Goal: Information Seeking & Learning: Learn about a topic

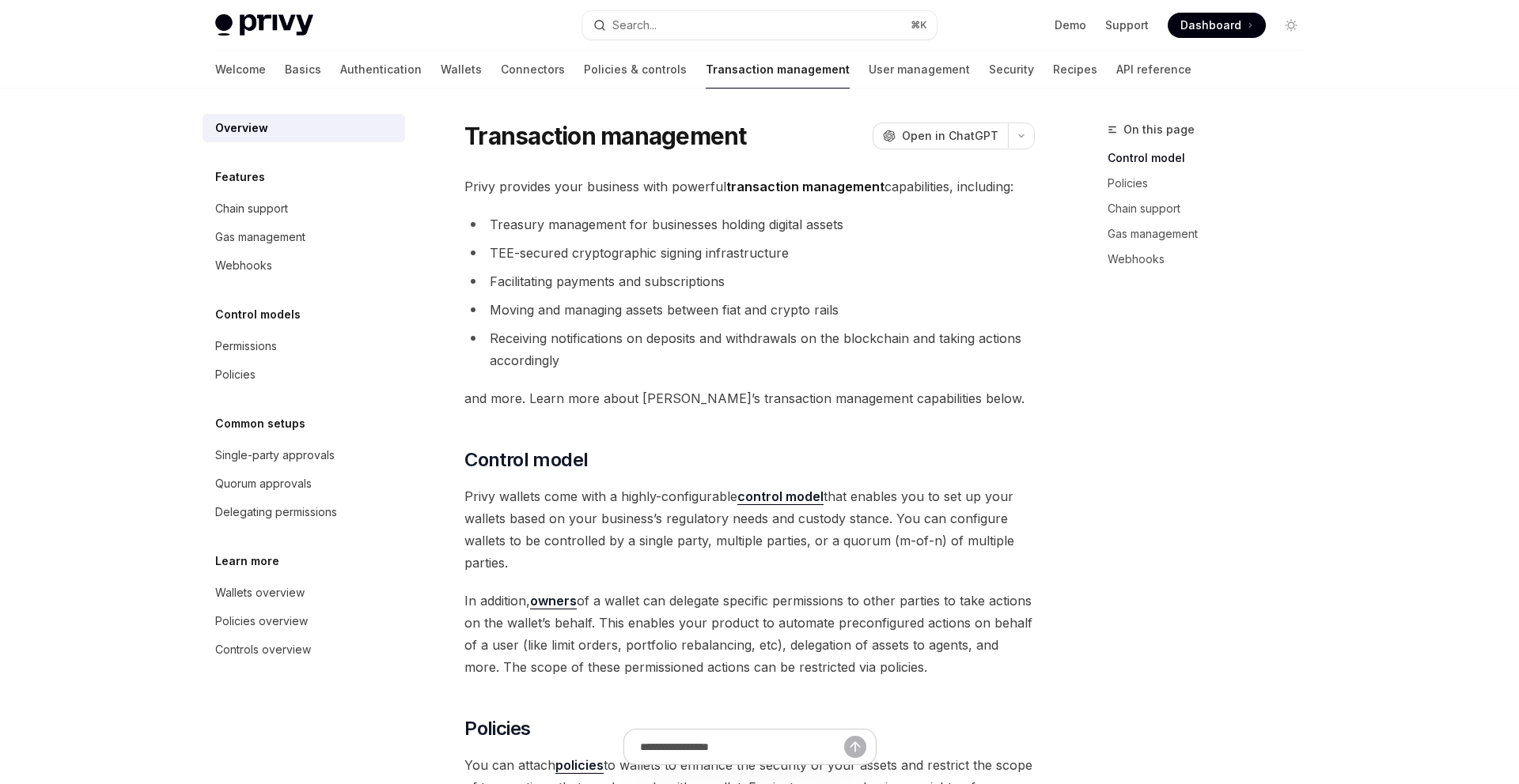
type textarea "*"
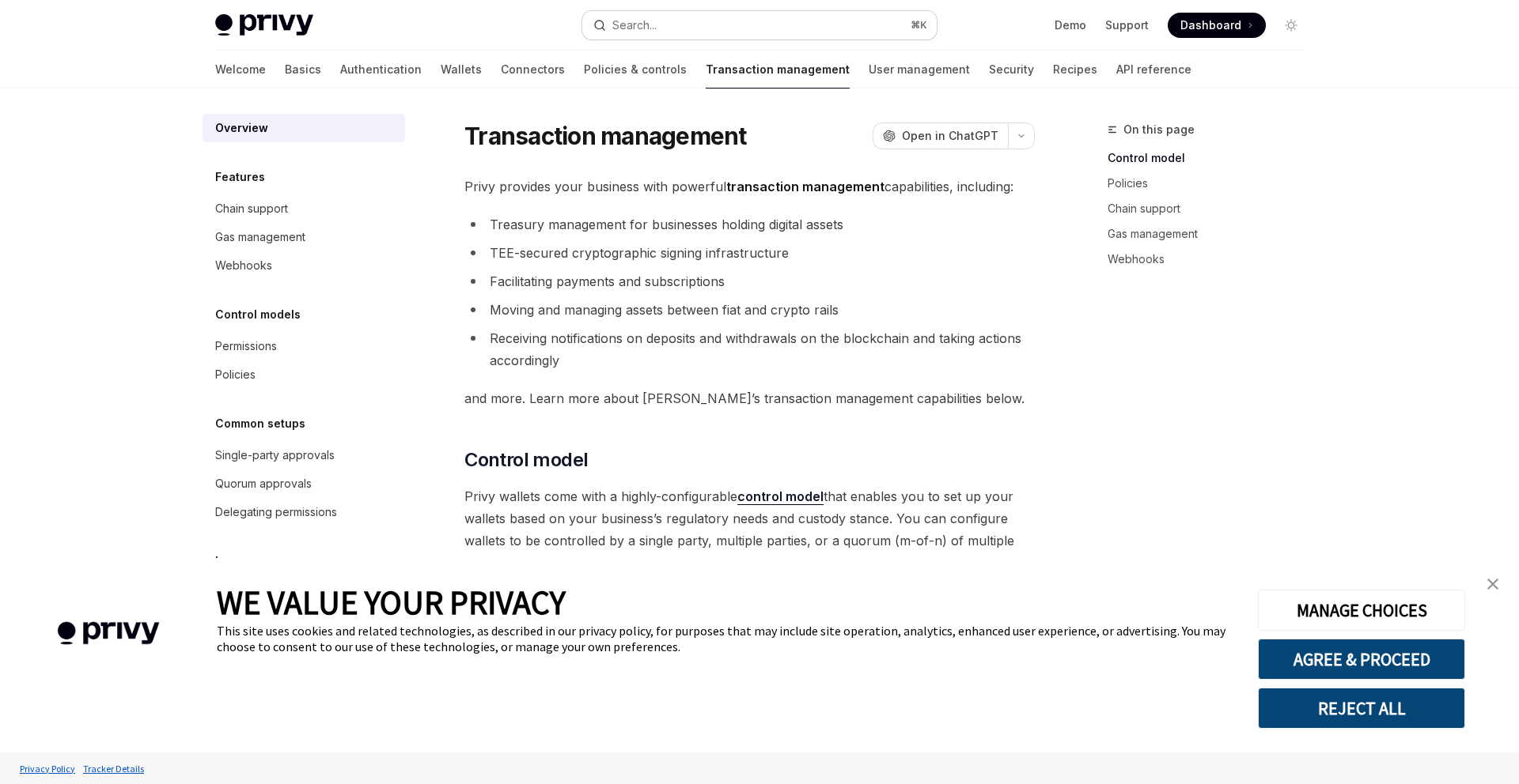
click at [744, 21] on button "Search... ⌘ K" at bounding box center [760, 26] width 355 height 29
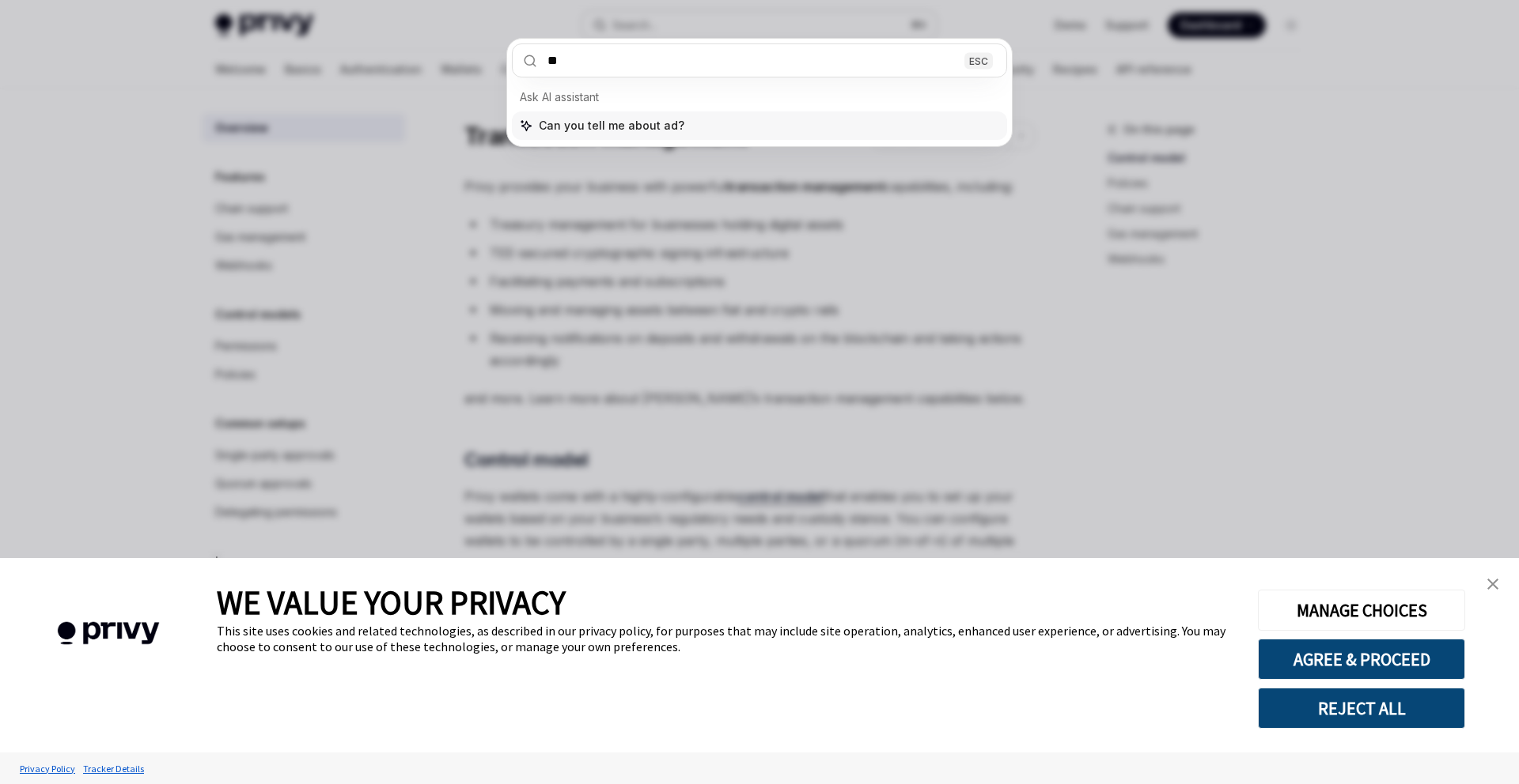
type input "***"
type textarea "*"
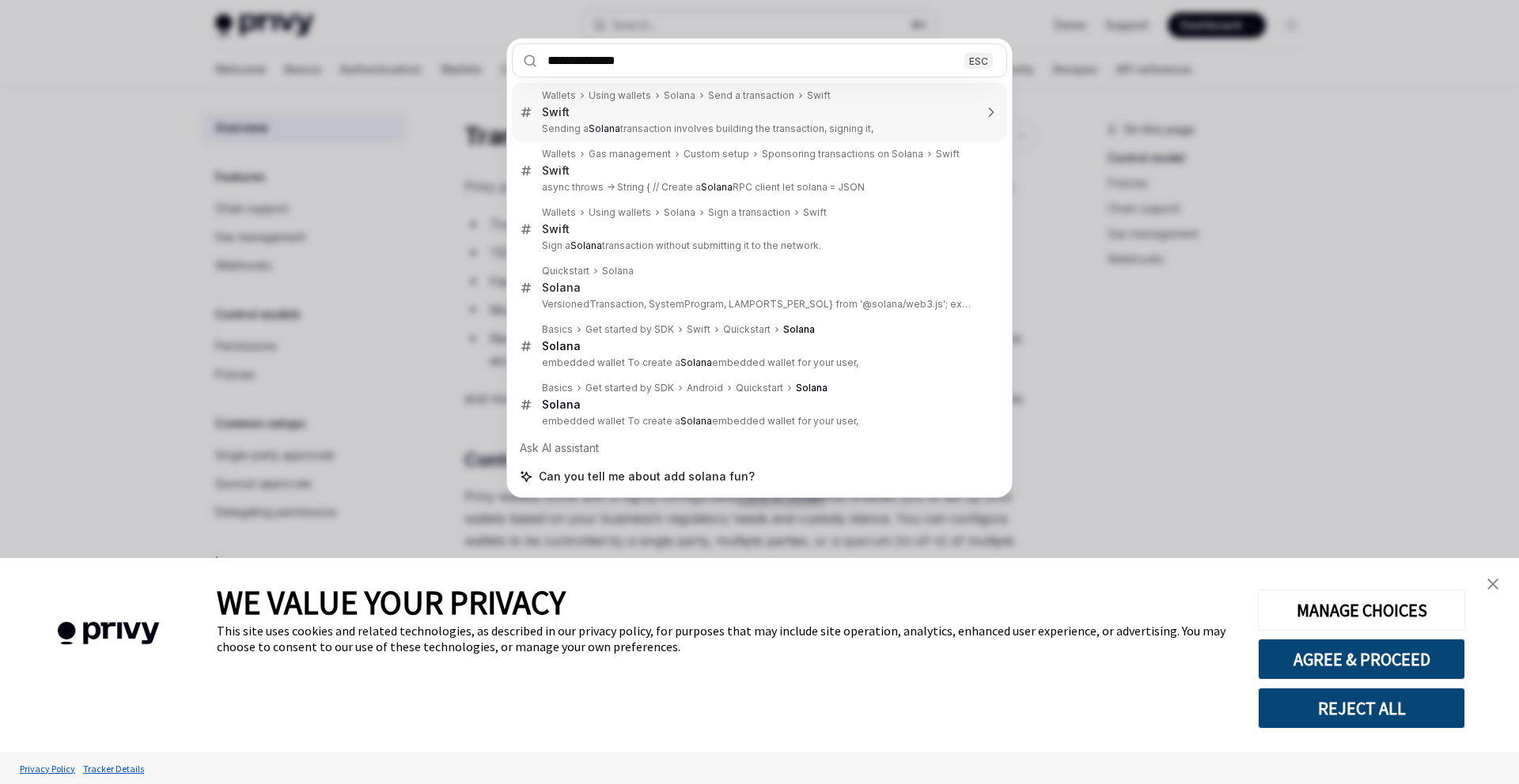
type input "**********"
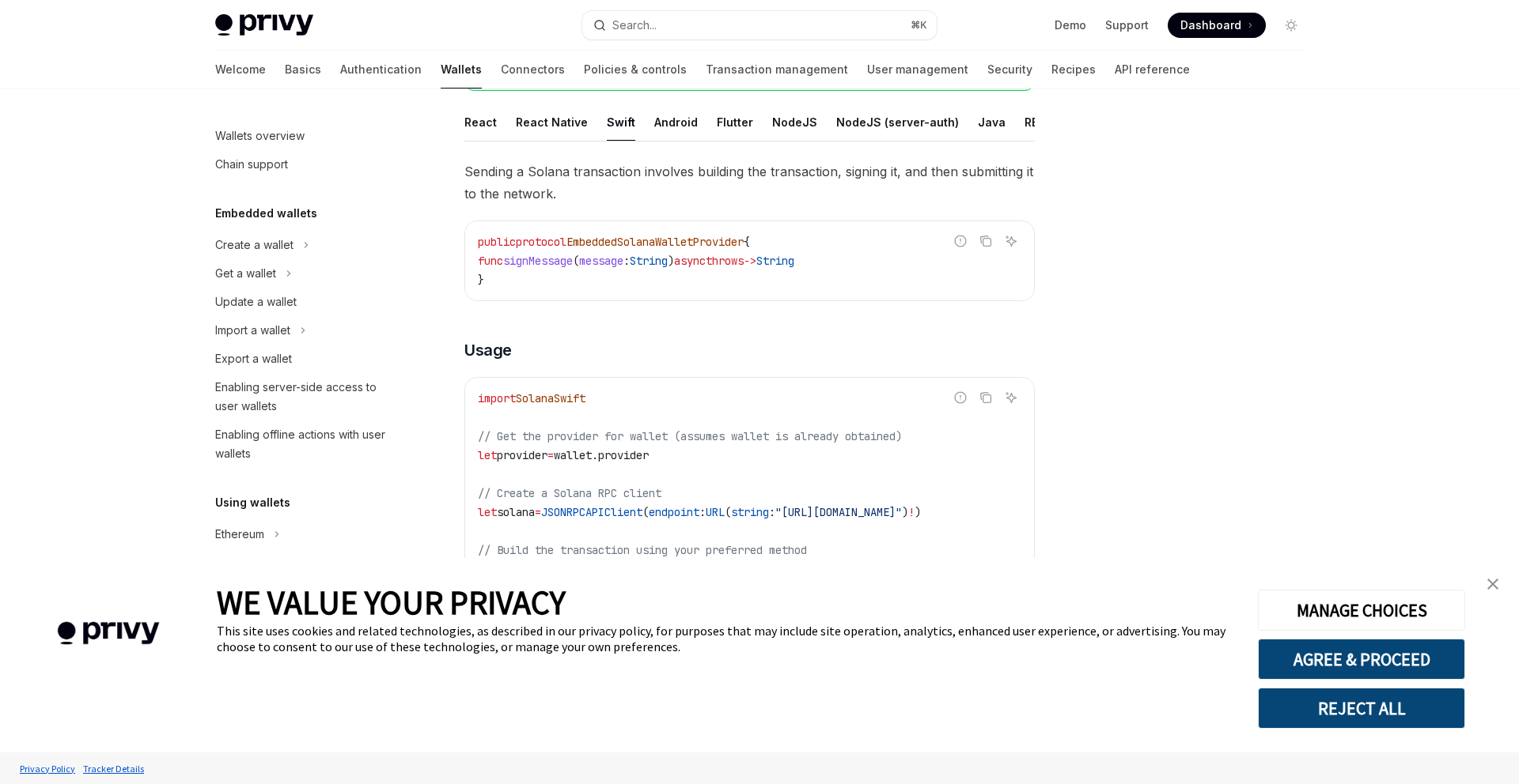
scroll to position [222, 0]
click at [1115, 72] on link "API reference" at bounding box center [1153, 70] width 75 height 38
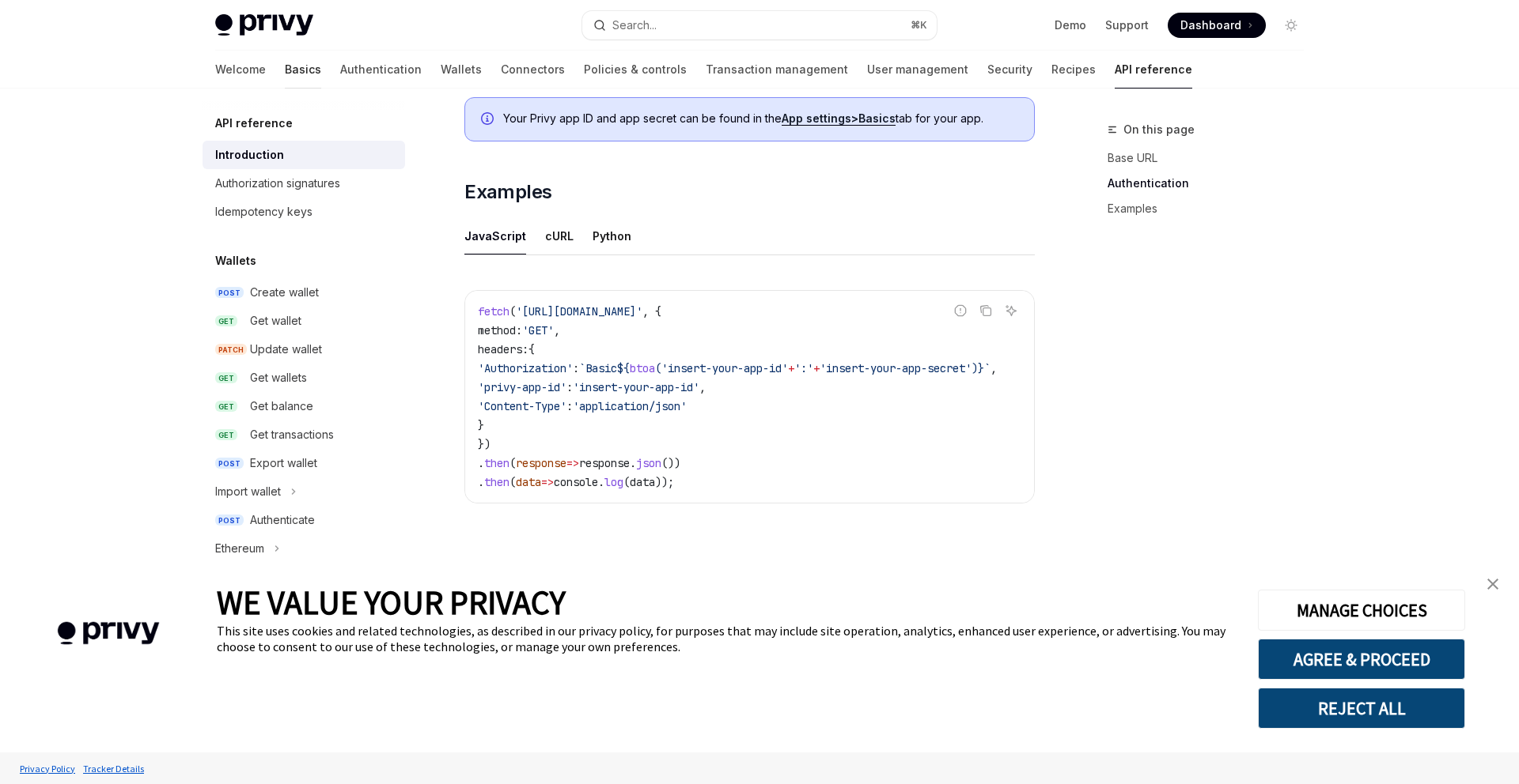
click at [285, 74] on link "Basics" at bounding box center [303, 70] width 37 height 38
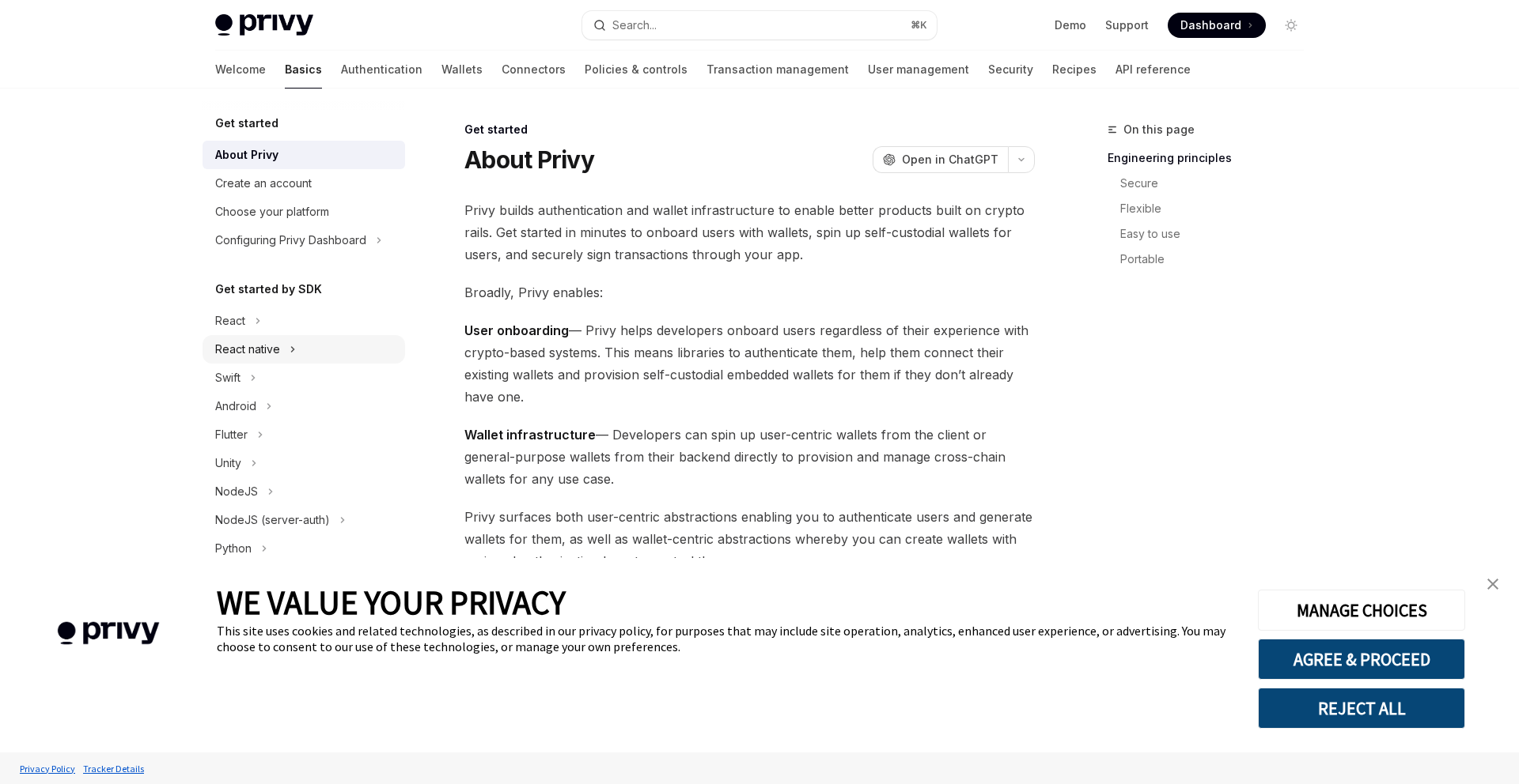
scroll to position [9, 0]
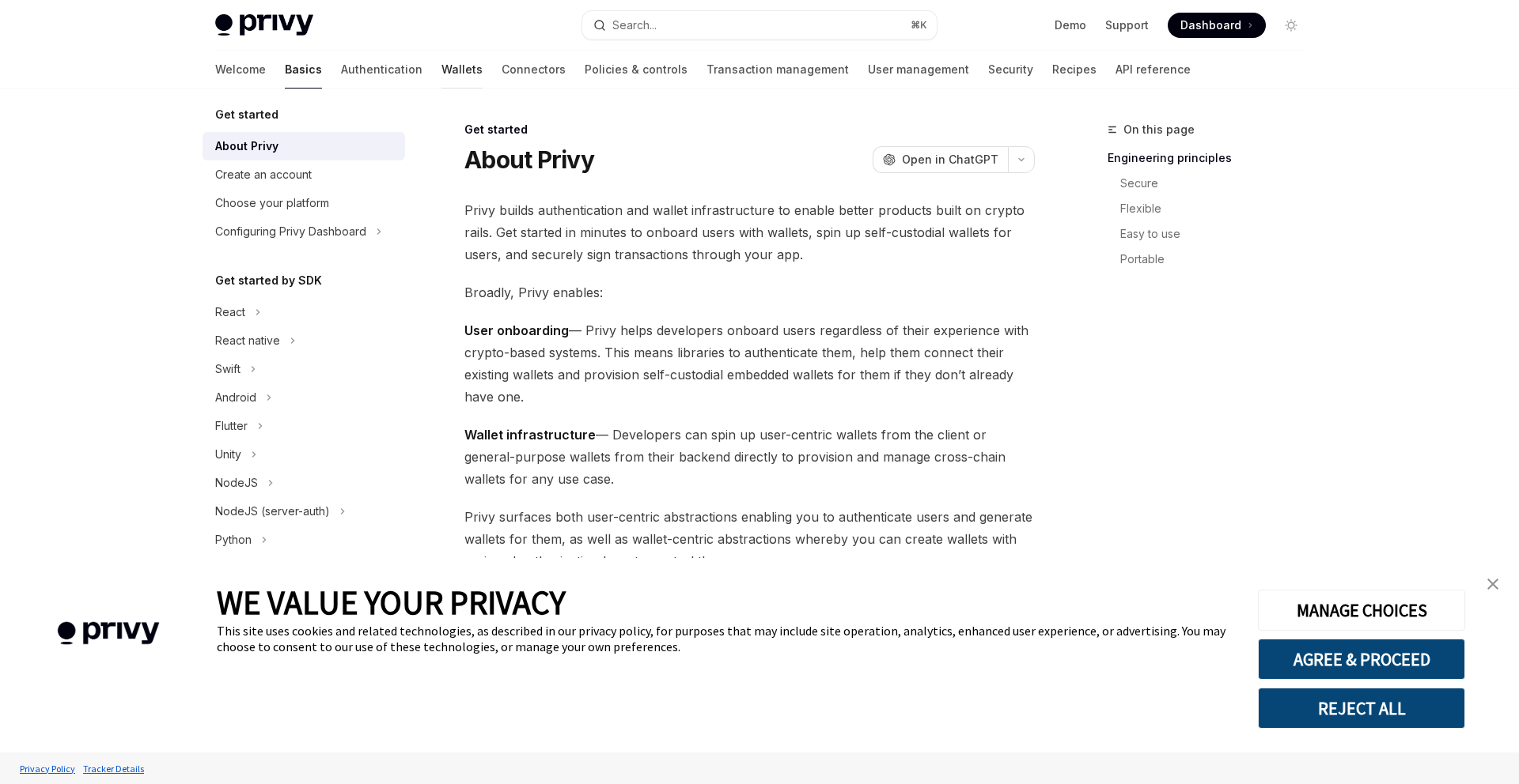
click at [441, 78] on link "Wallets" at bounding box center [461, 70] width 41 height 38
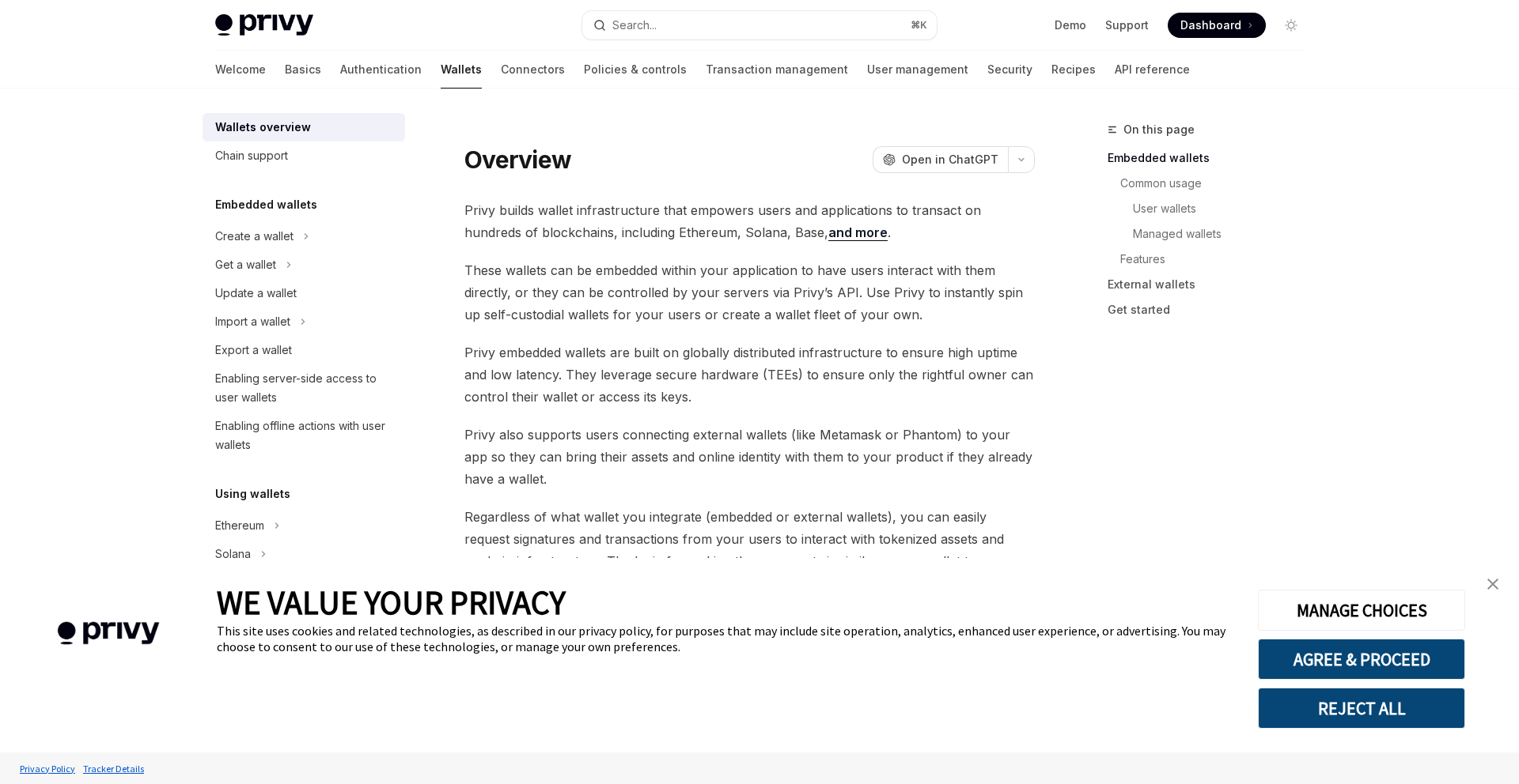
click at [440, 71] on link "Wallets" at bounding box center [461, 70] width 41 height 38
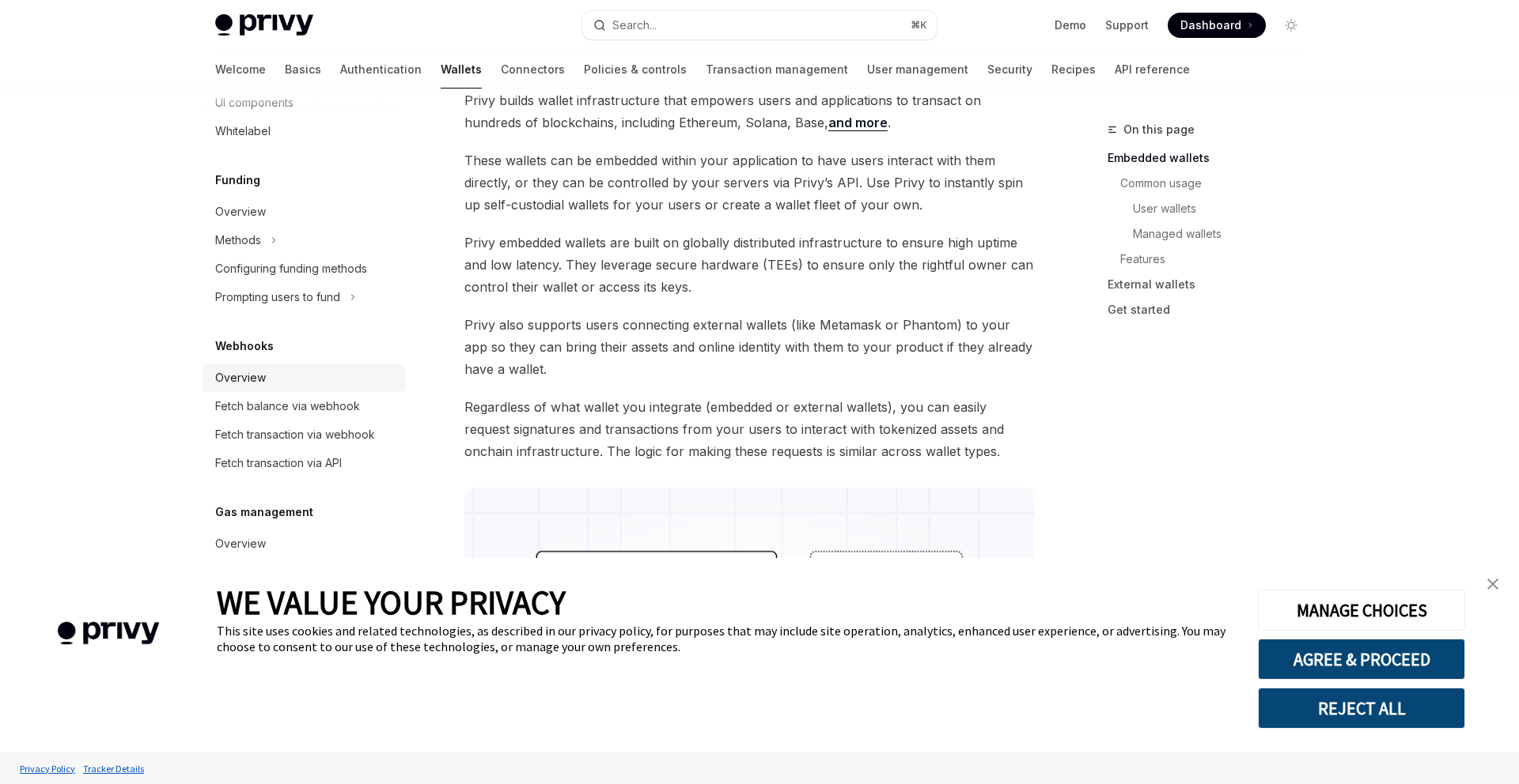
scroll to position [118, 0]
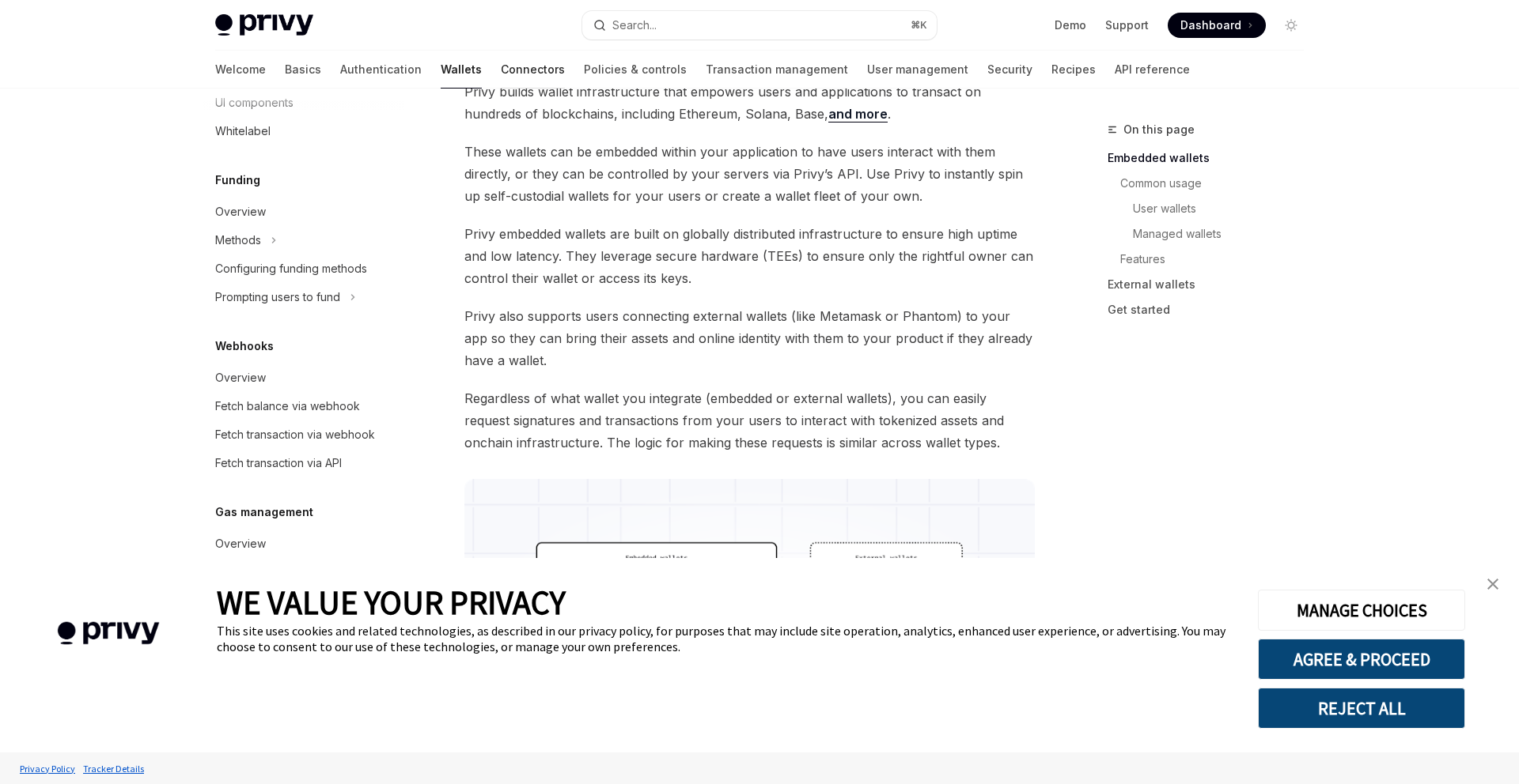
click at [501, 69] on link "Connectors" at bounding box center [533, 70] width 64 height 38
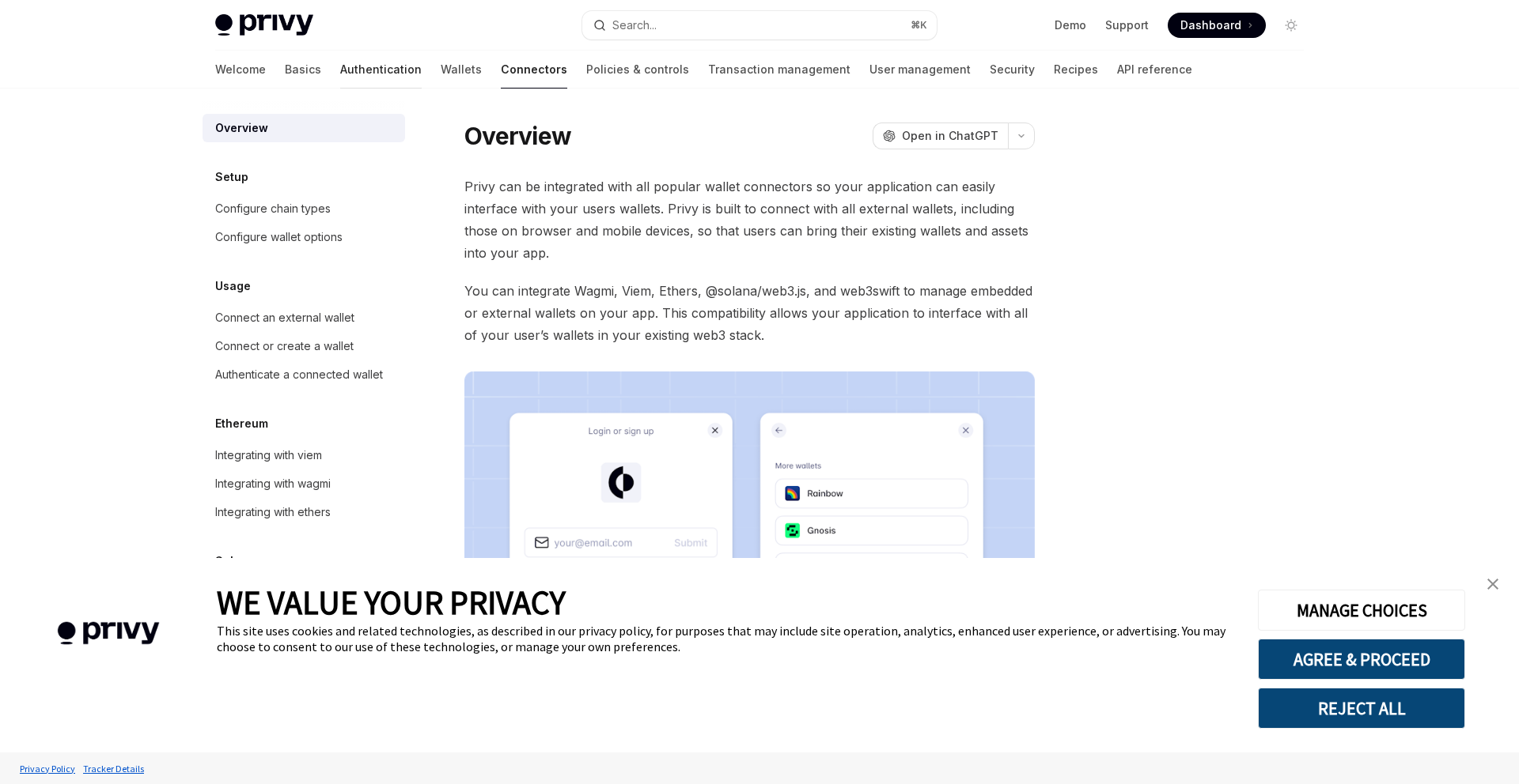
click at [340, 68] on link "Authentication" at bounding box center [381, 70] width 82 height 38
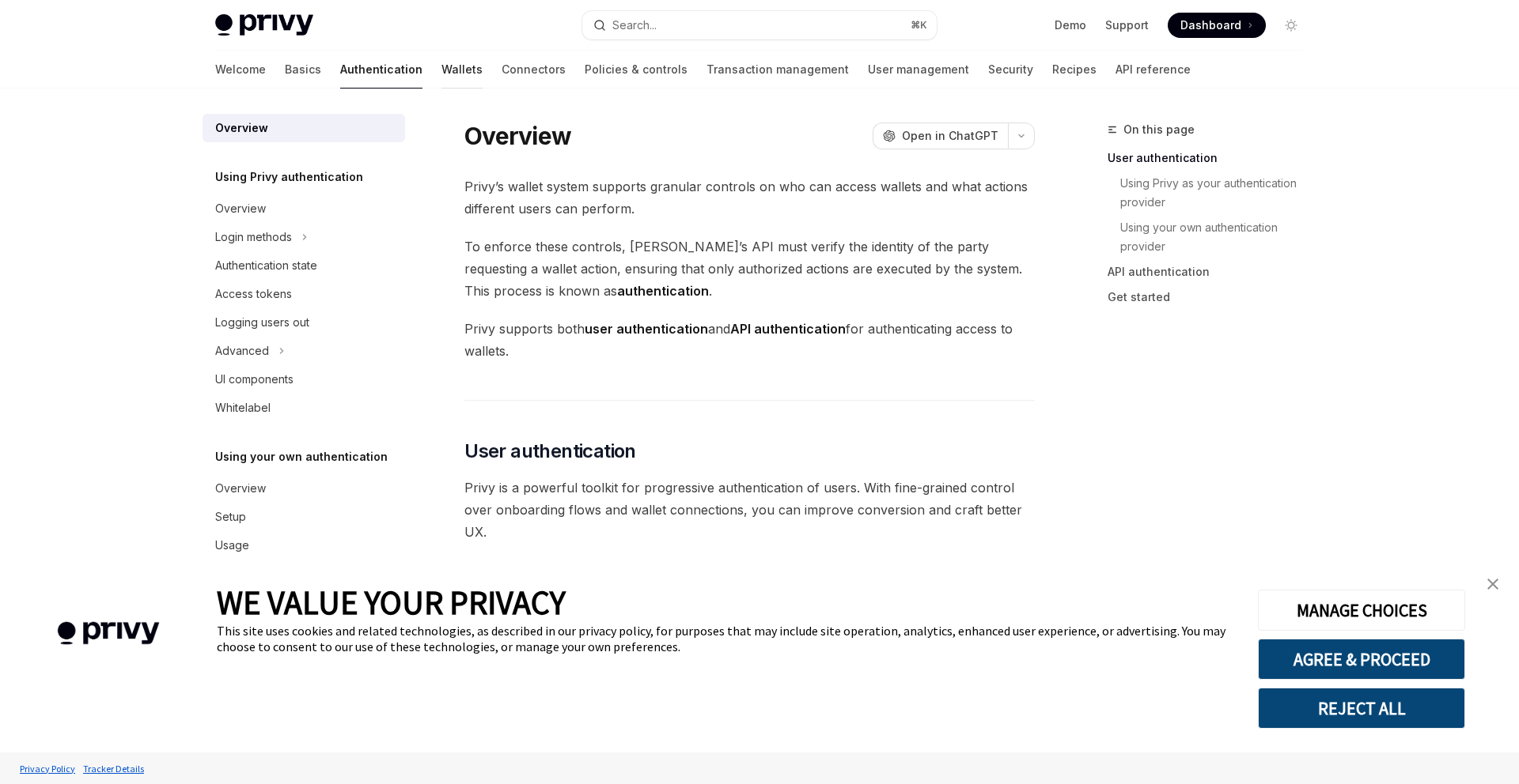
click at [441, 74] on link "Wallets" at bounding box center [461, 70] width 41 height 38
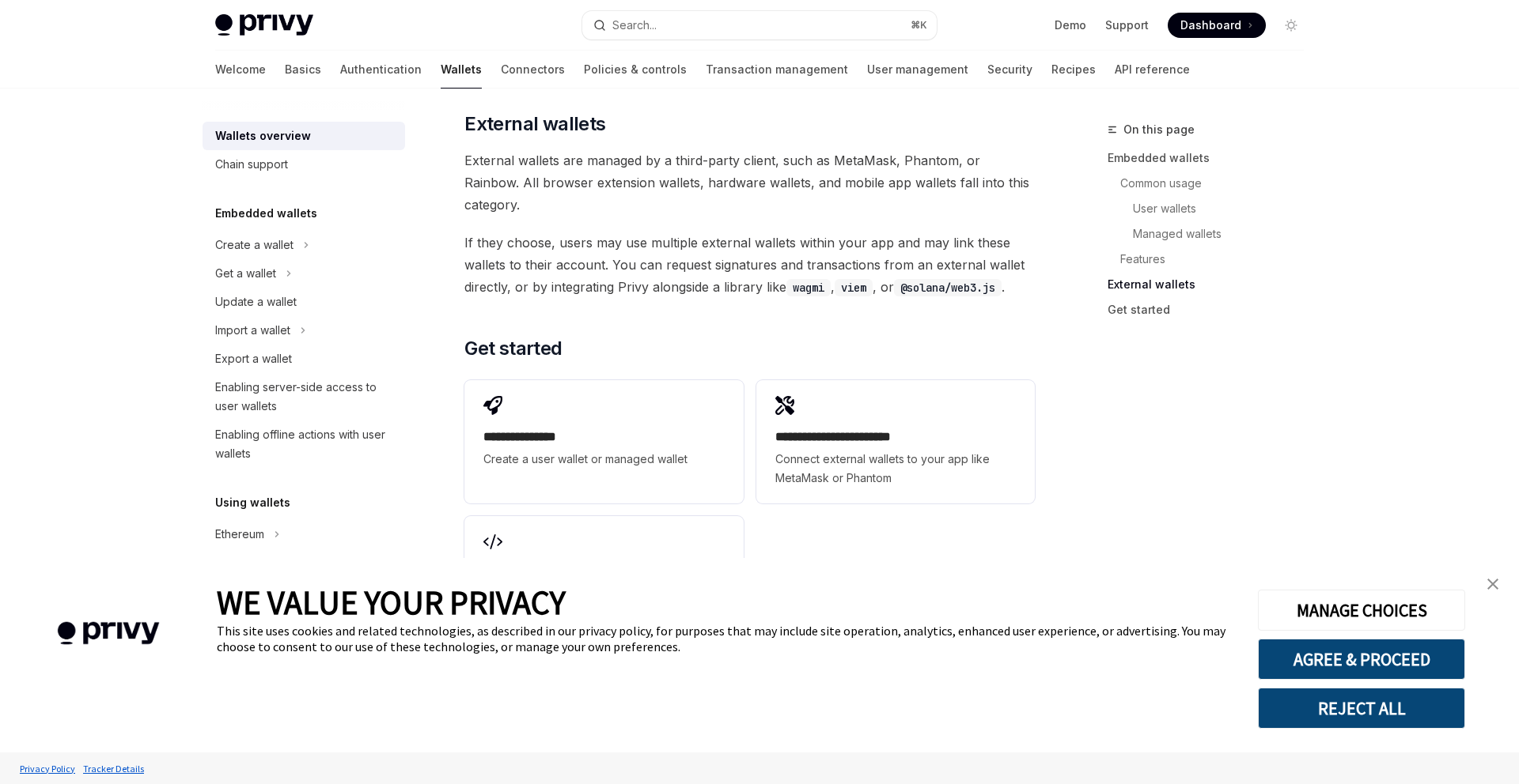
scroll to position [2384, 0]
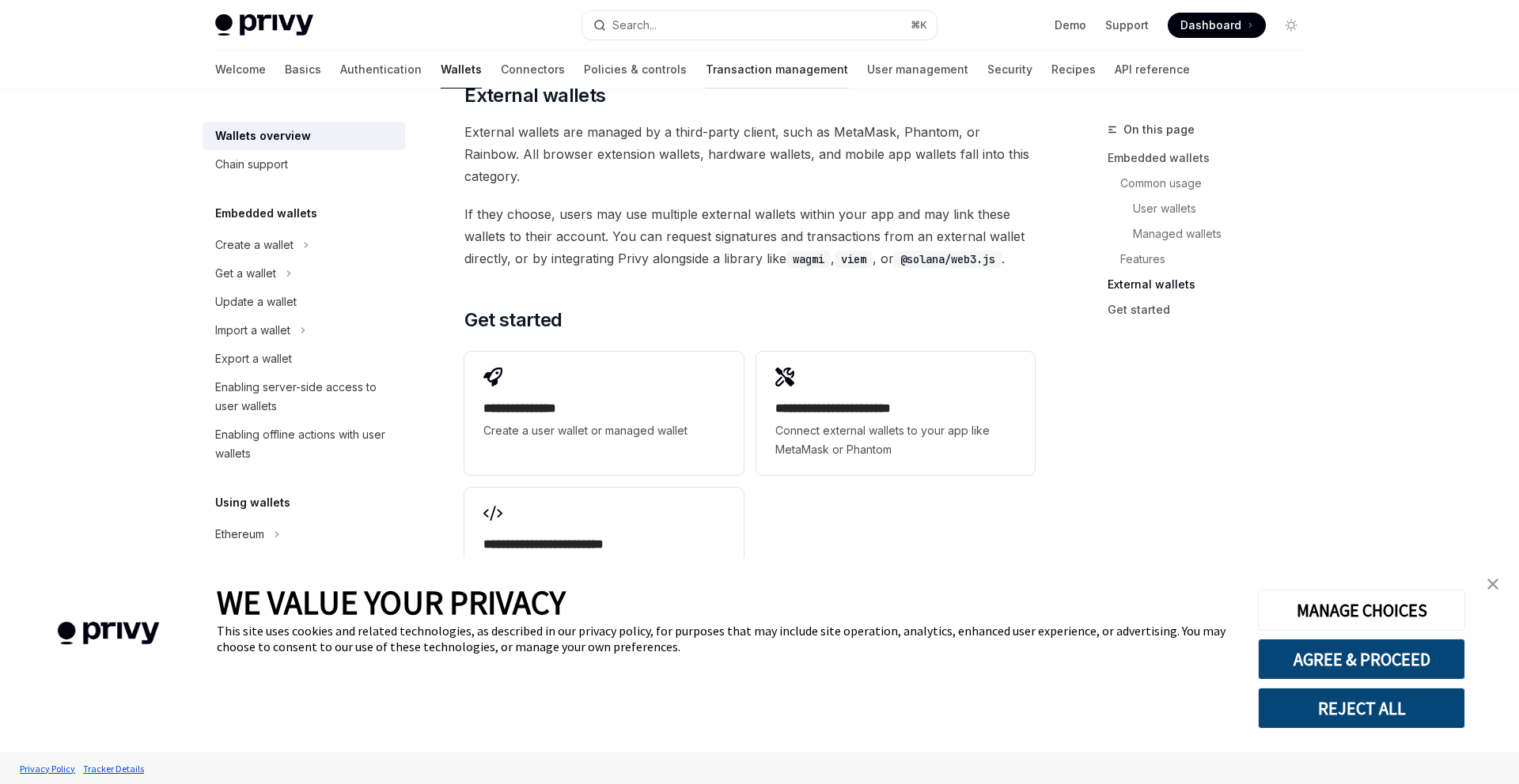
click at [706, 74] on link "Transaction management" at bounding box center [777, 70] width 142 height 38
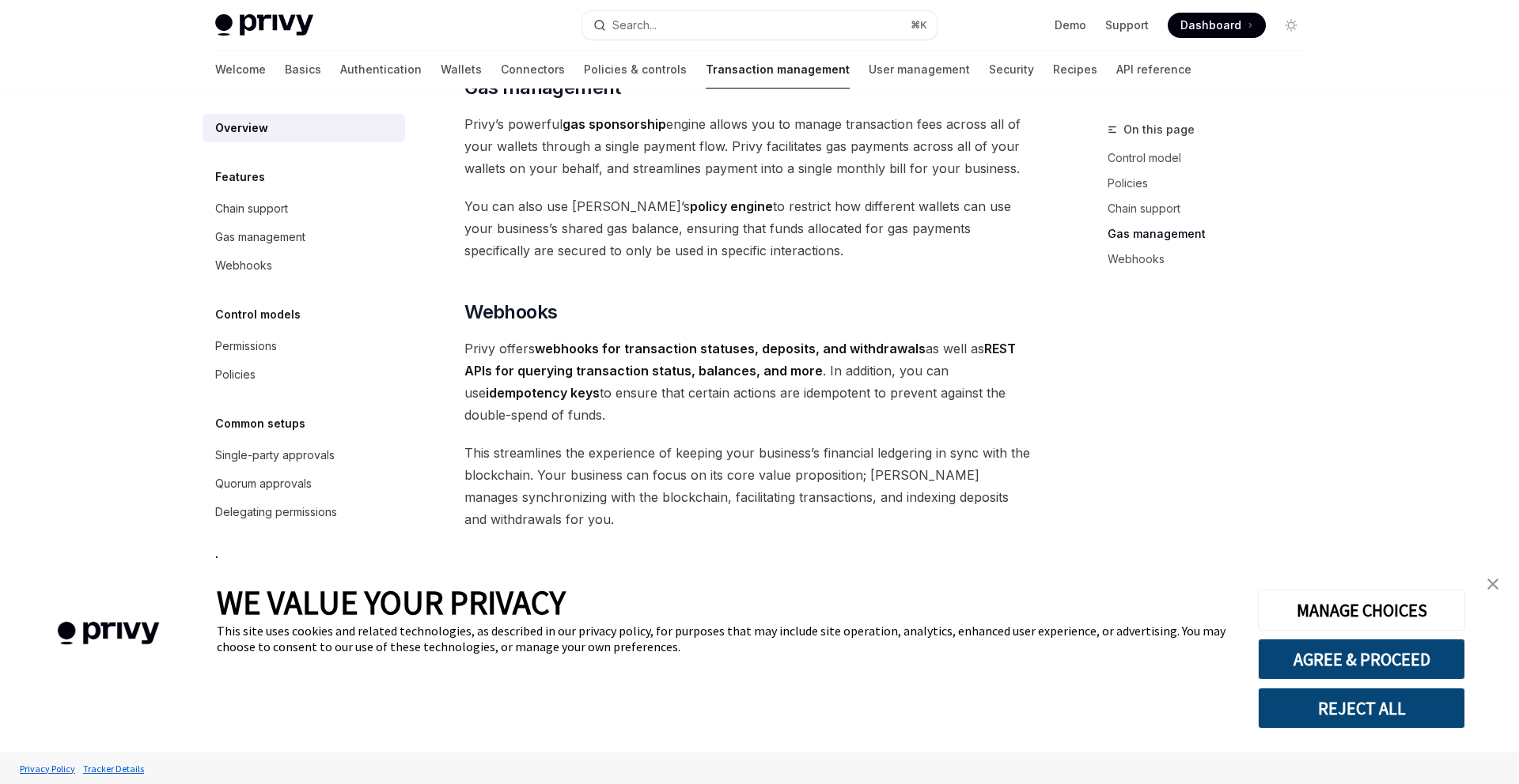
scroll to position [1370, 0]
type textarea "*"
